Goal: Information Seeking & Learning: Understand process/instructions

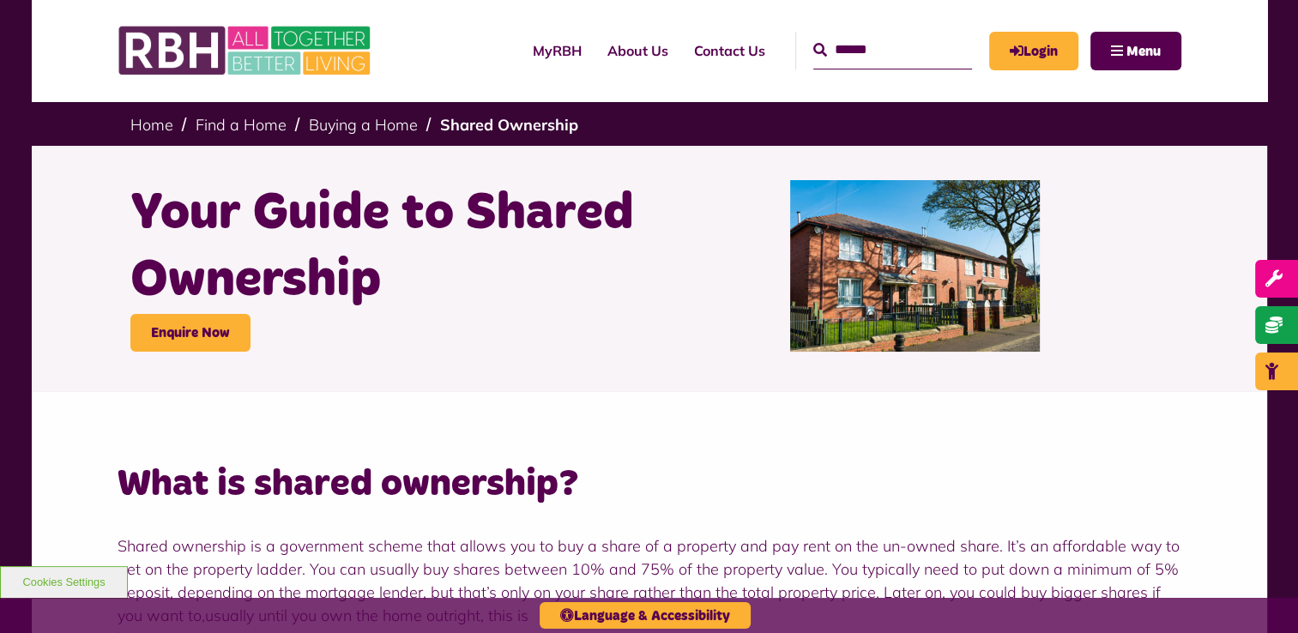
click at [646, 504] on h2 "What is shared ownership?" at bounding box center [648, 484] width 1063 height 49
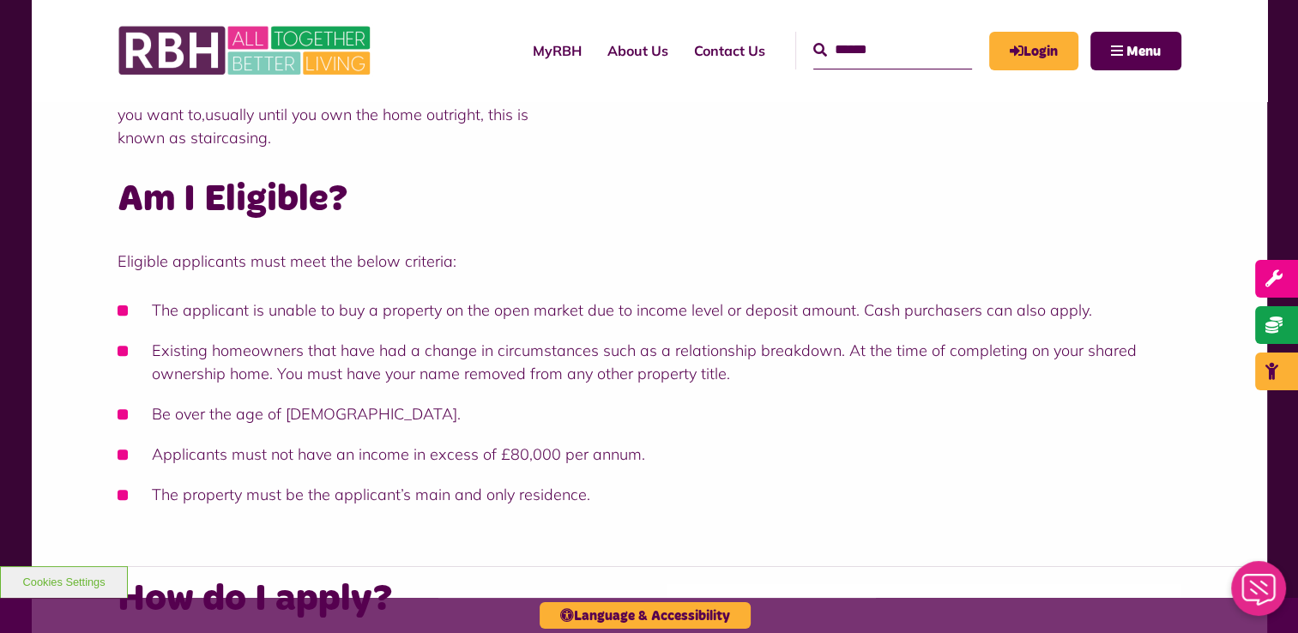
scroll to position [553, 0]
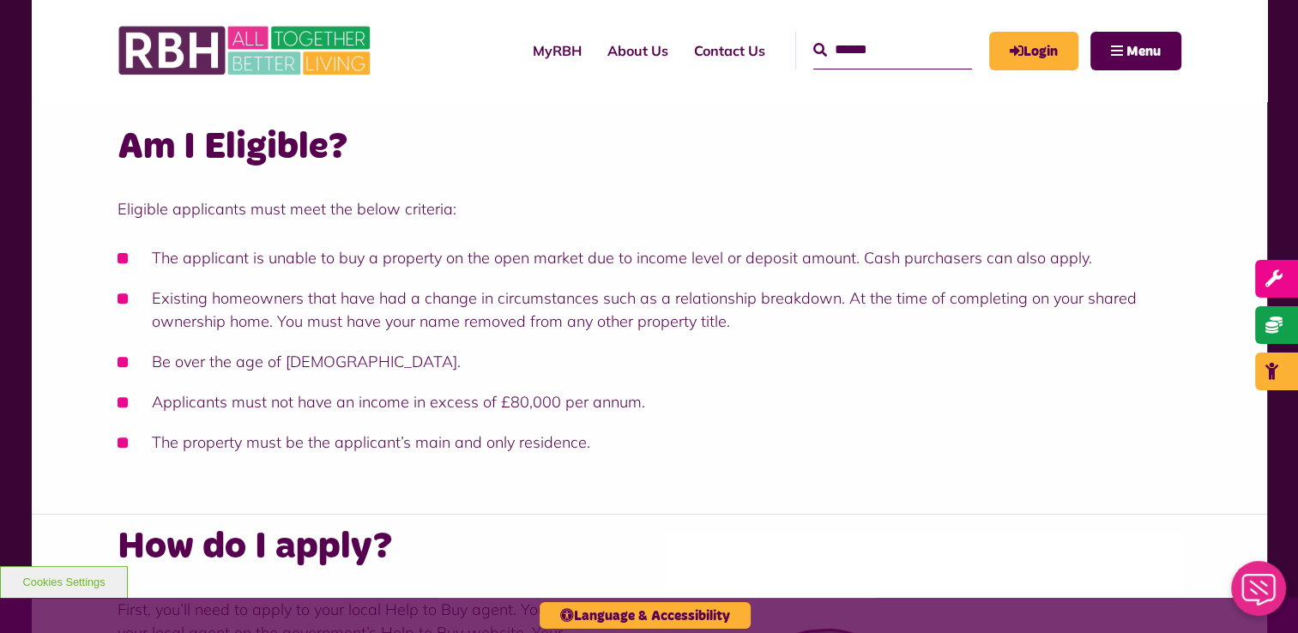
click at [749, 241] on div "What is shared ownership? Shared ownership is a government scheme that allows y…" at bounding box center [648, 180] width 1063 height 547
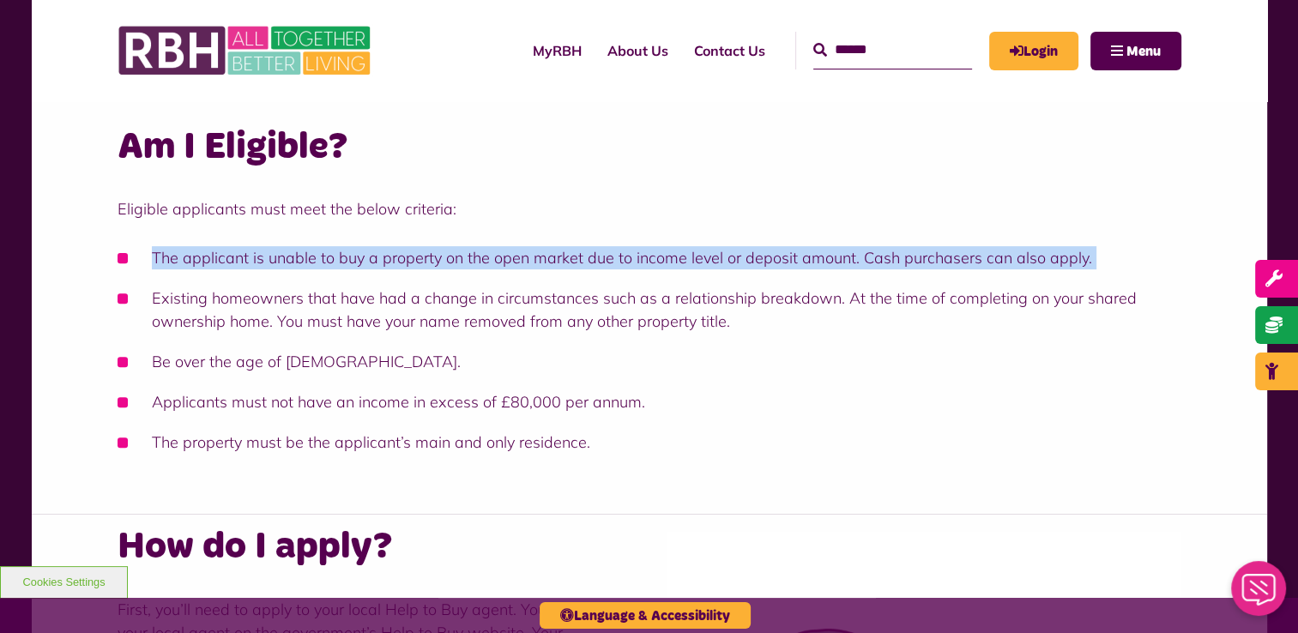
click at [749, 241] on div "What is shared ownership? Shared ownership is a government scheme that allows y…" at bounding box center [648, 180] width 1063 height 547
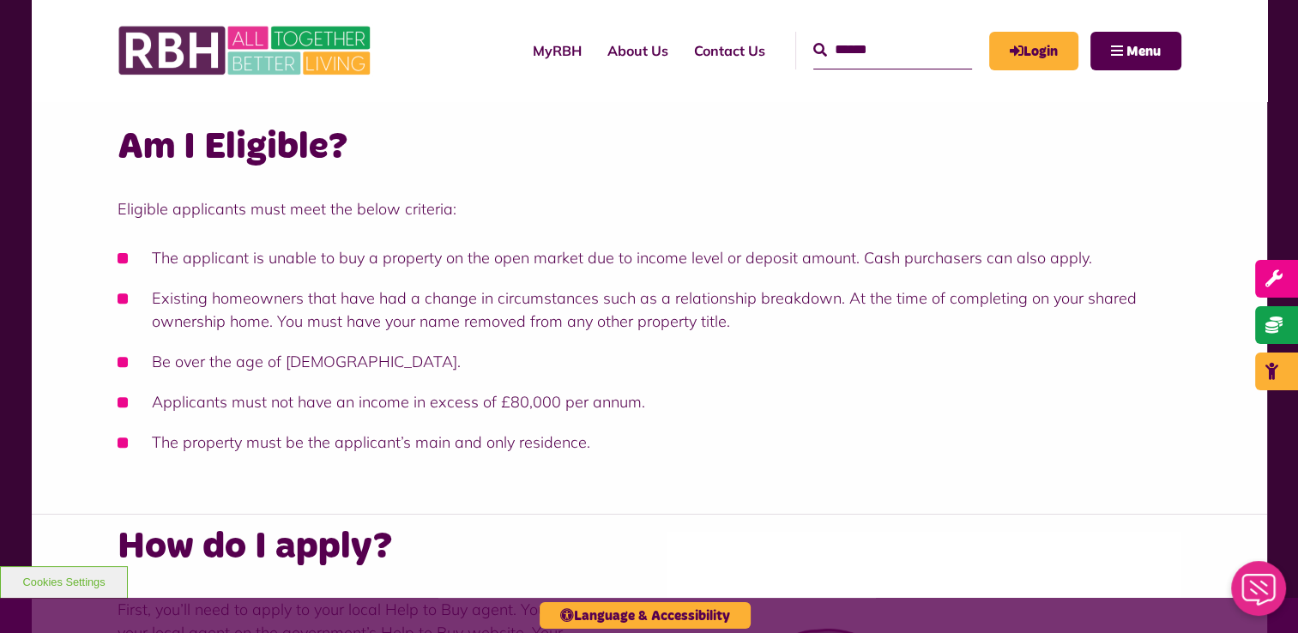
drag, startPoint x: 749, startPoint y: 241, endPoint x: 749, endPoint y: 304, distance: 62.6
click at [749, 304] on li "Existing homeowners that have had a change in circumstances such as a relations…" at bounding box center [648, 309] width 1063 height 46
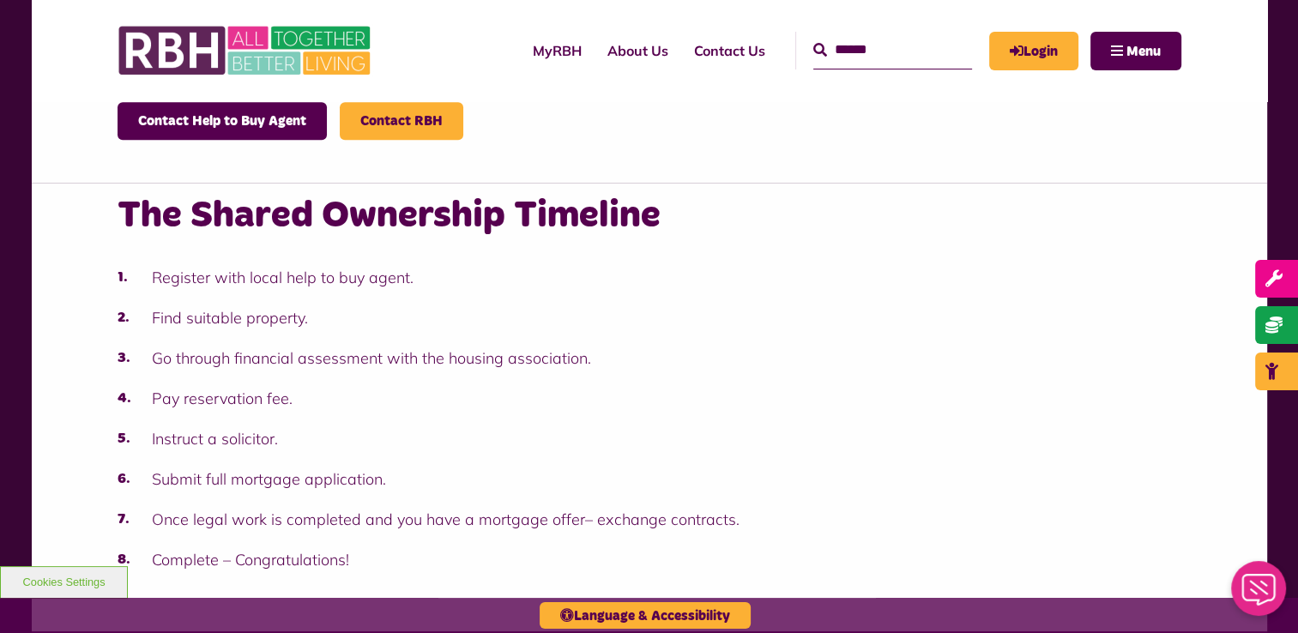
scroll to position [1514, 0]
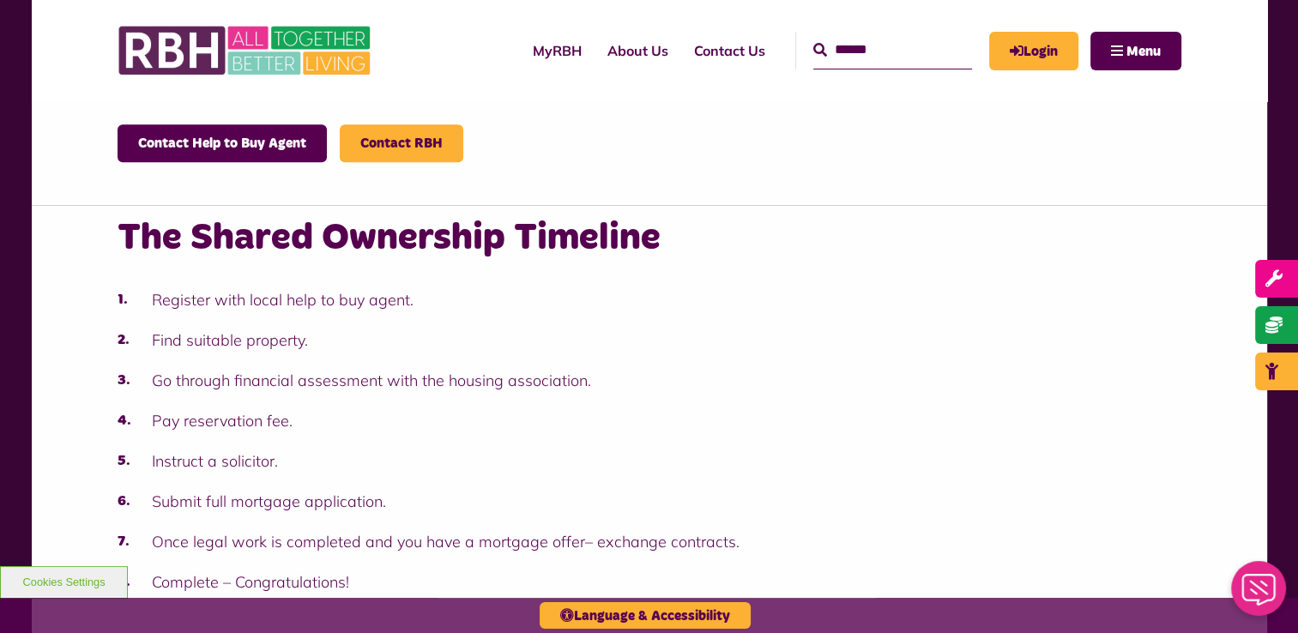
click at [491, 291] on li "Register with local help to buy agent." at bounding box center [648, 299] width 1063 height 23
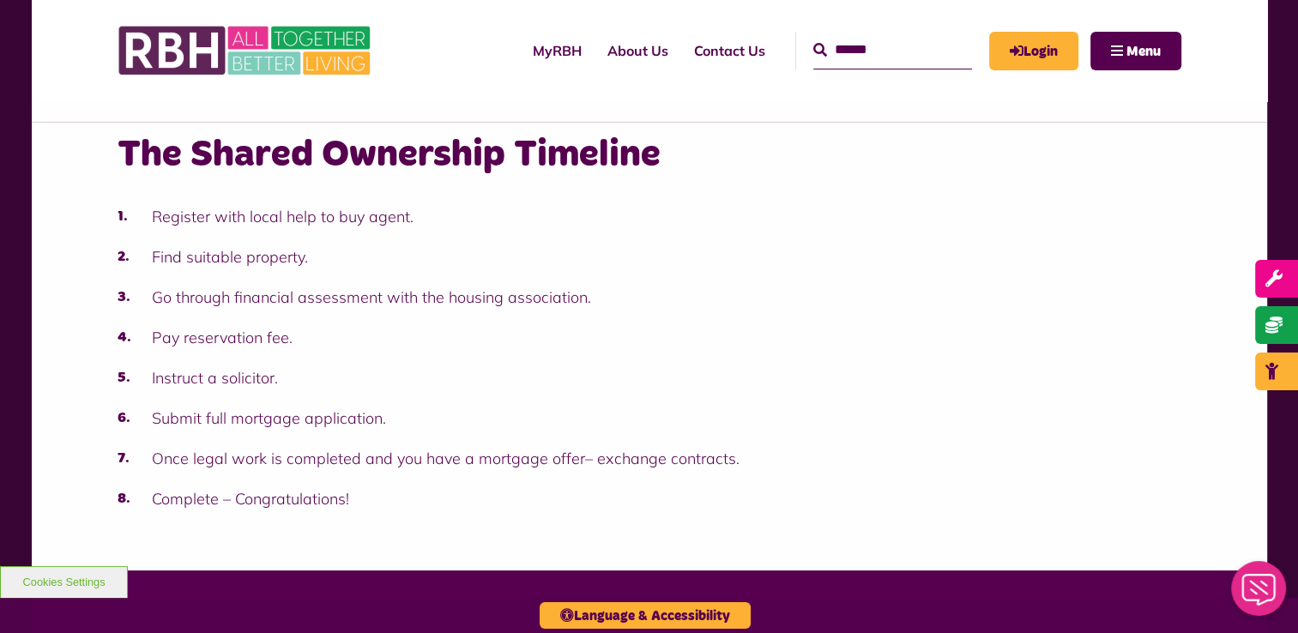
scroll to position [1617, 0]
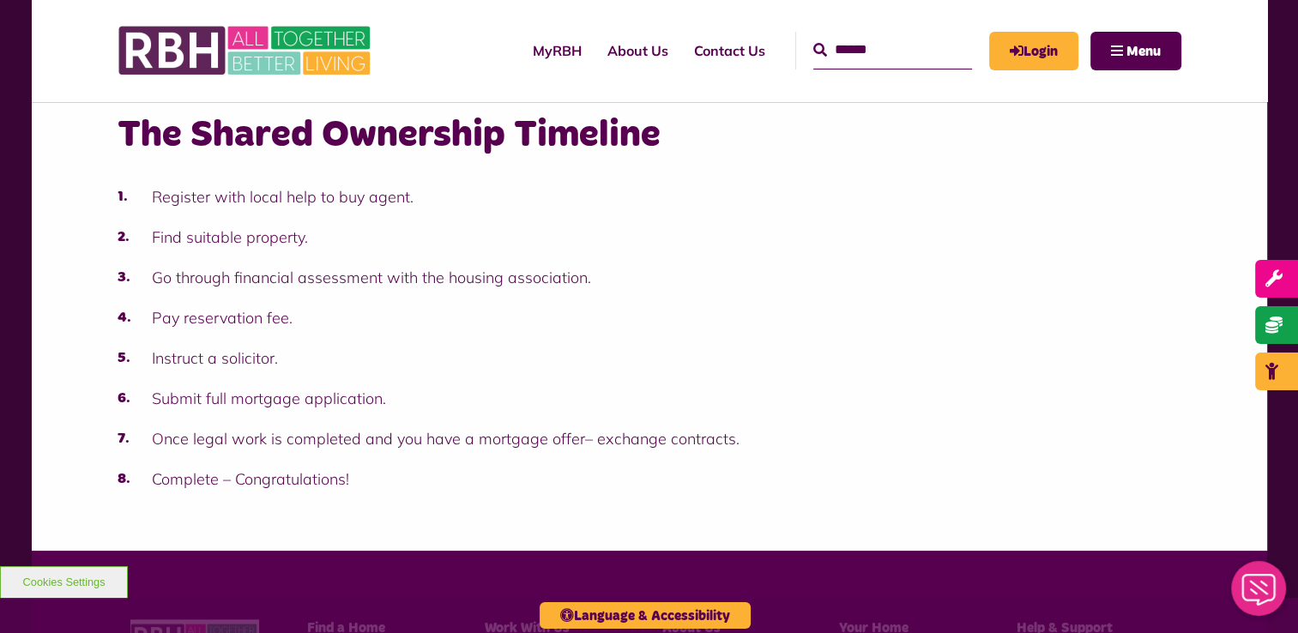
click at [491, 289] on ol "Register with local help to buy agent. Find suitable property. Go through finan…" at bounding box center [648, 337] width 1063 height 305
drag, startPoint x: 491, startPoint y: 289, endPoint x: 506, endPoint y: 355, distance: 67.8
click at [506, 355] on li "Instruct a solicitor." at bounding box center [648, 357] width 1063 height 23
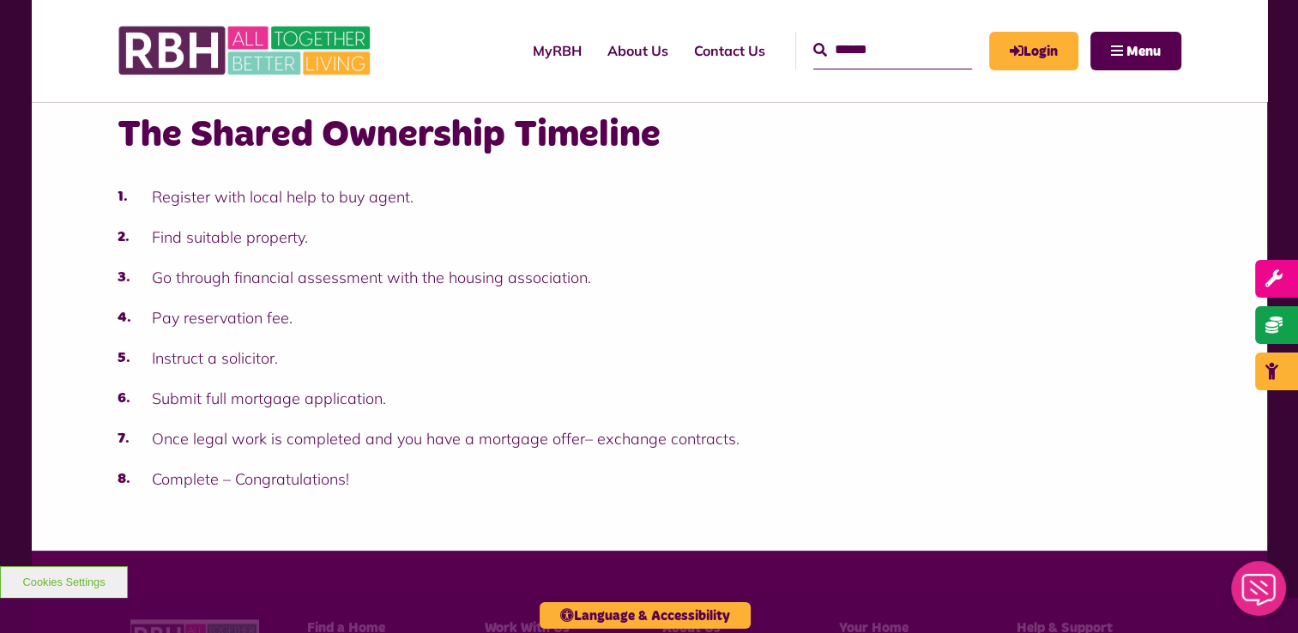
click at [327, 405] on li "Submit full mortgage application." at bounding box center [648, 398] width 1063 height 23
drag, startPoint x: 327, startPoint y: 405, endPoint x: 335, endPoint y: 455, distance: 50.5
click at [335, 455] on ol "Register with local help to buy agent. Find suitable property. Go through finan…" at bounding box center [648, 337] width 1063 height 305
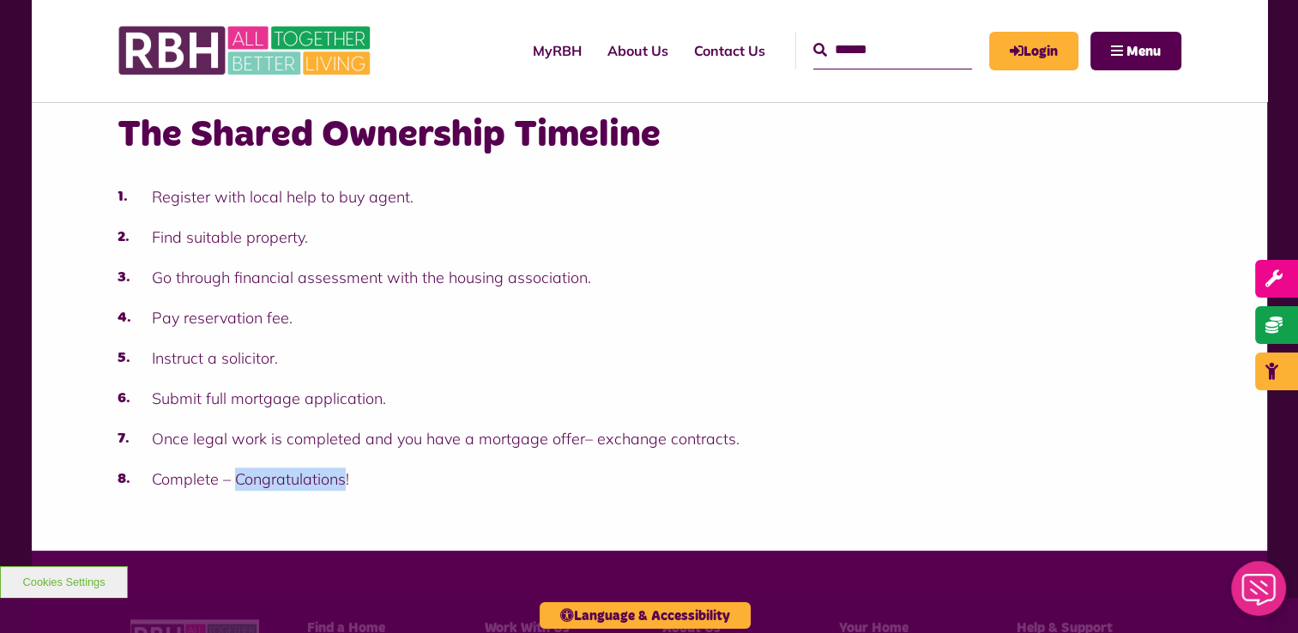
click at [335, 455] on ol "Register with local help to buy agent. Find suitable property. Go through finan…" at bounding box center [648, 337] width 1063 height 305
drag, startPoint x: 335, startPoint y: 455, endPoint x: 480, endPoint y: 512, distance: 155.9
click at [480, 512] on div "The Shared Ownership Timeline Register with local help to buy agent. Find suita…" at bounding box center [649, 326] width 1235 height 449
click at [633, 308] on li "Pay reservation fee." at bounding box center [648, 317] width 1063 height 23
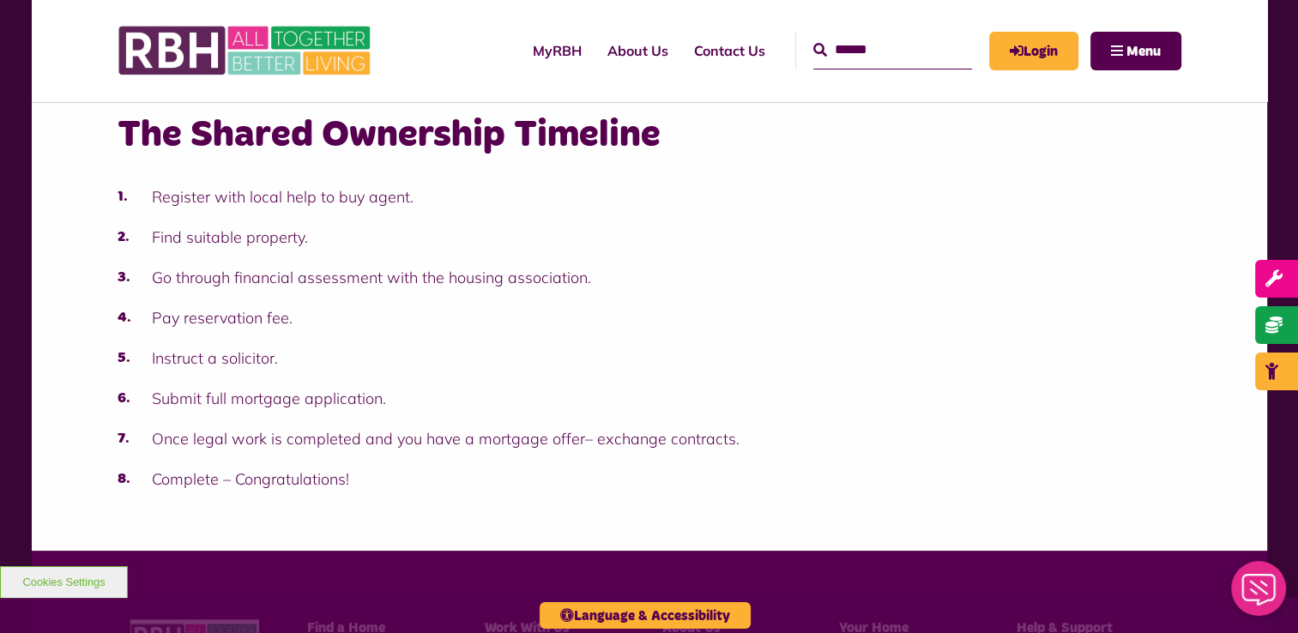
click at [985, 232] on li "Find suitable property." at bounding box center [648, 237] width 1063 height 23
